Goal: Find specific page/section: Find specific page/section

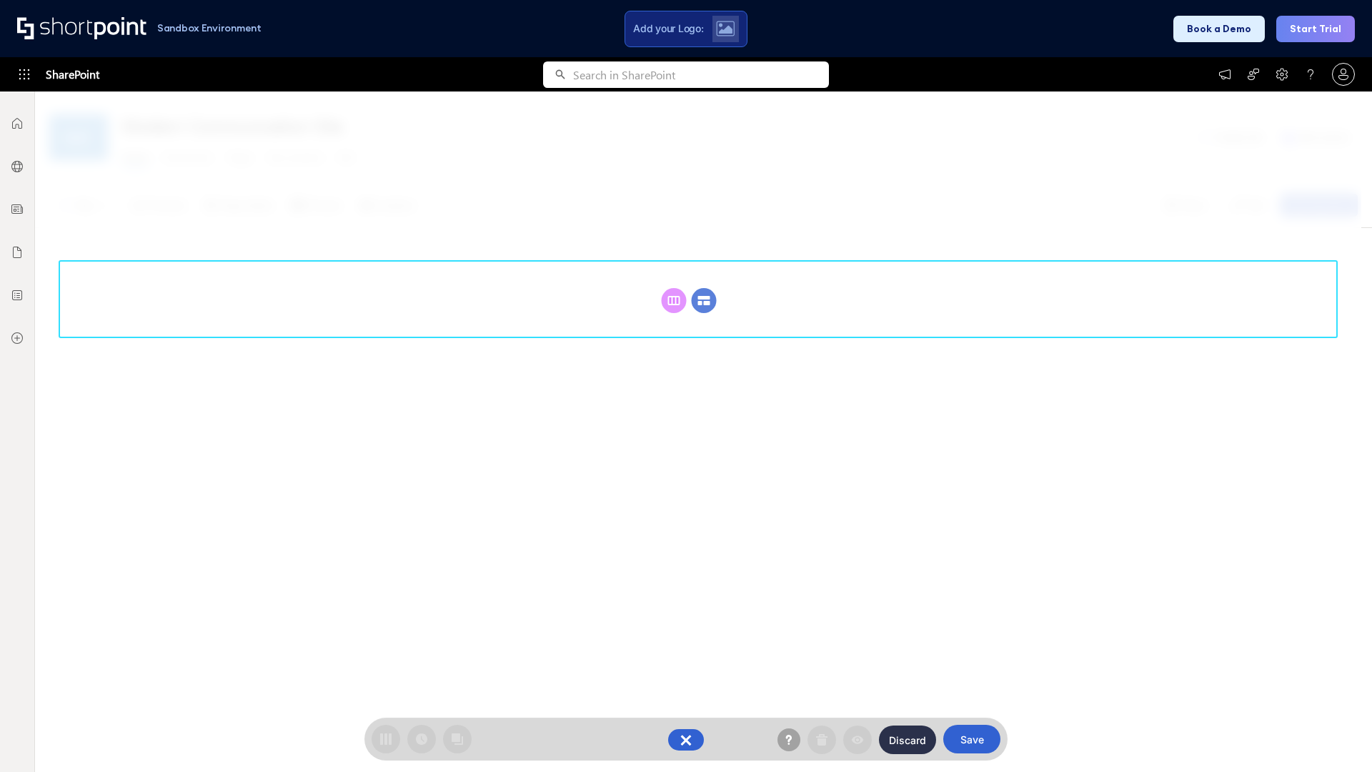
click at [704, 300] on circle at bounding box center [704, 300] width 25 height 25
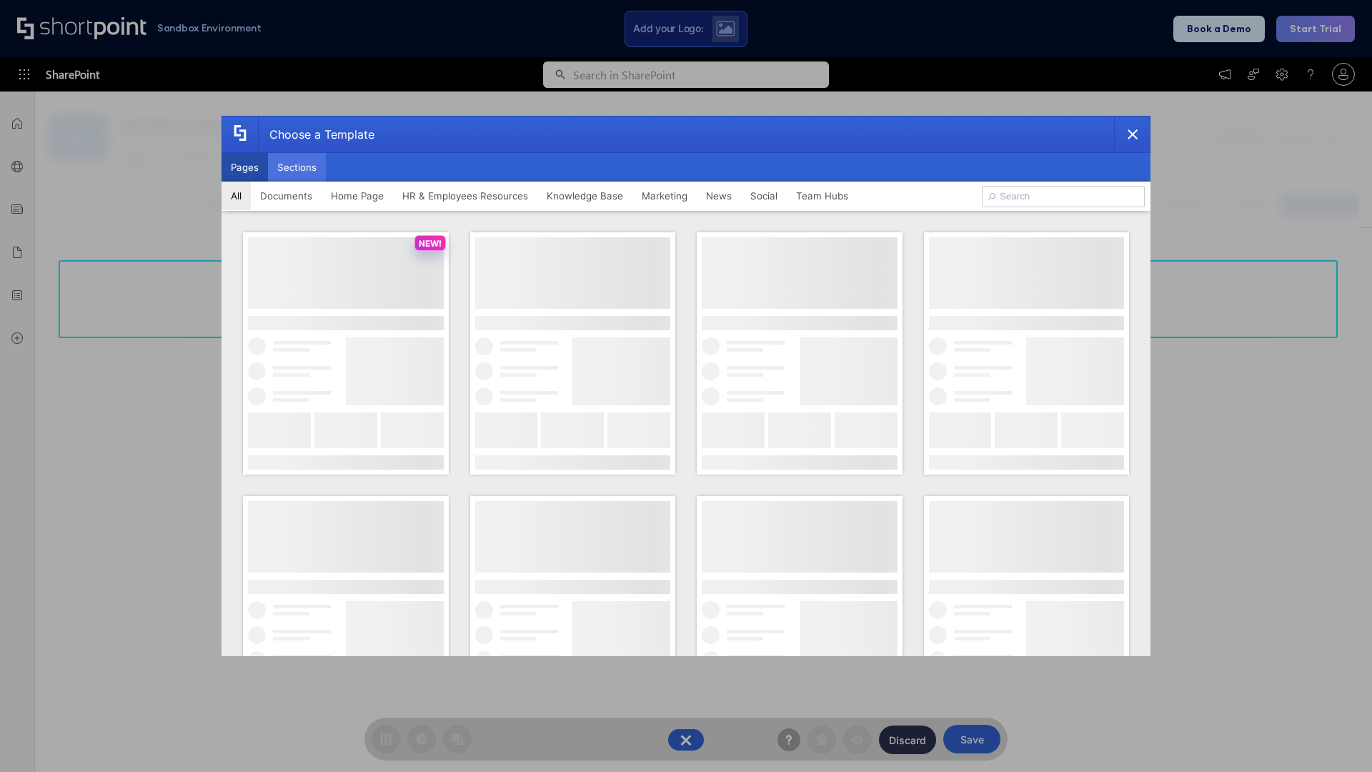
click at [297, 167] on button "Sections" at bounding box center [297, 167] width 58 height 29
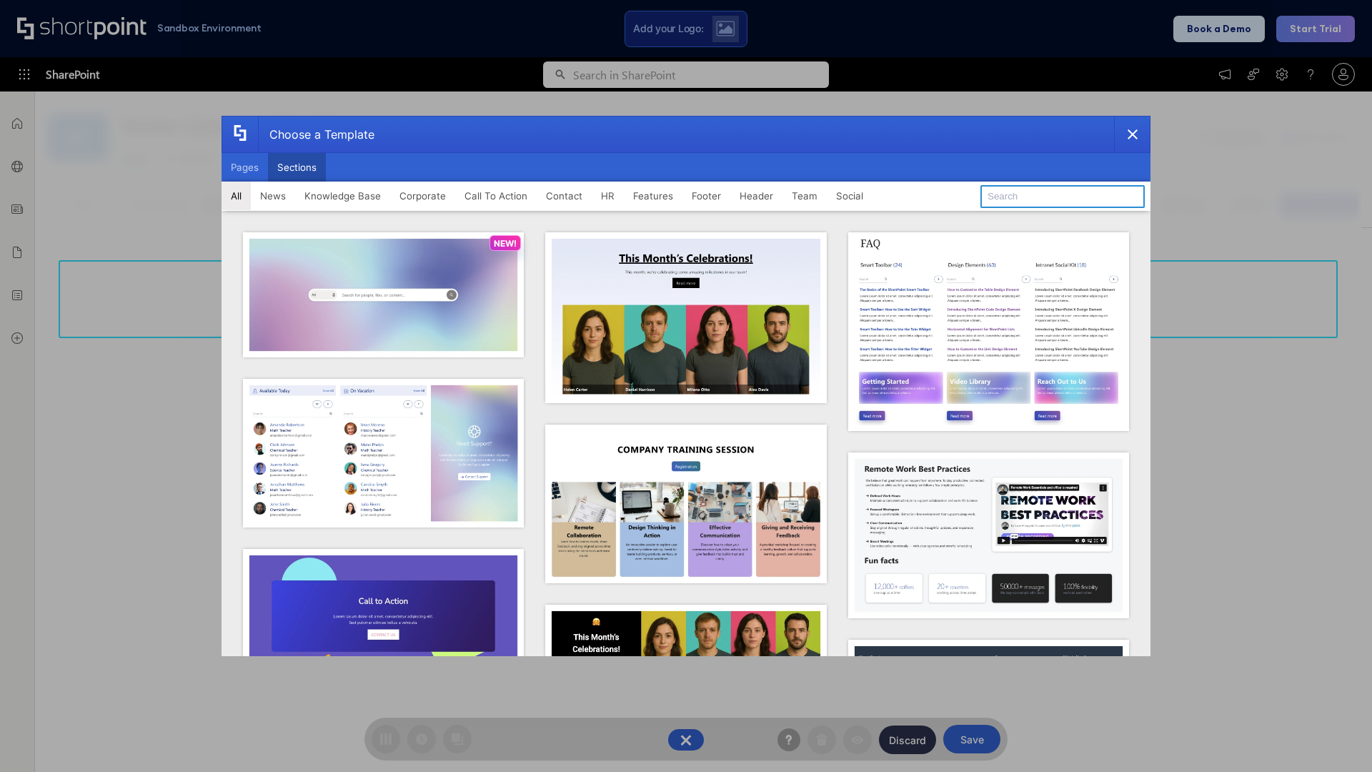
type input "Features Kit 4"
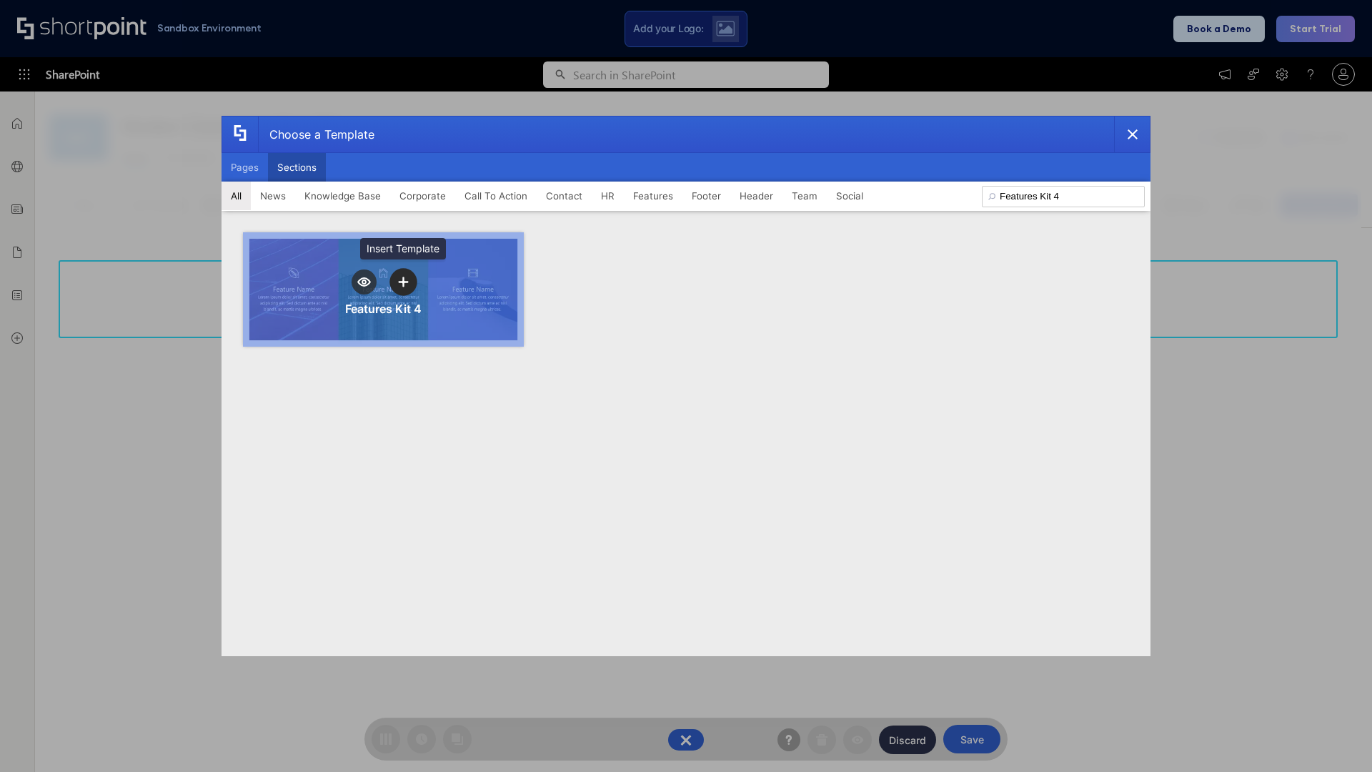
click at [403, 282] on icon "template selector" at bounding box center [403, 282] width 10 height 10
